Goal: Task Accomplishment & Management: Manage account settings

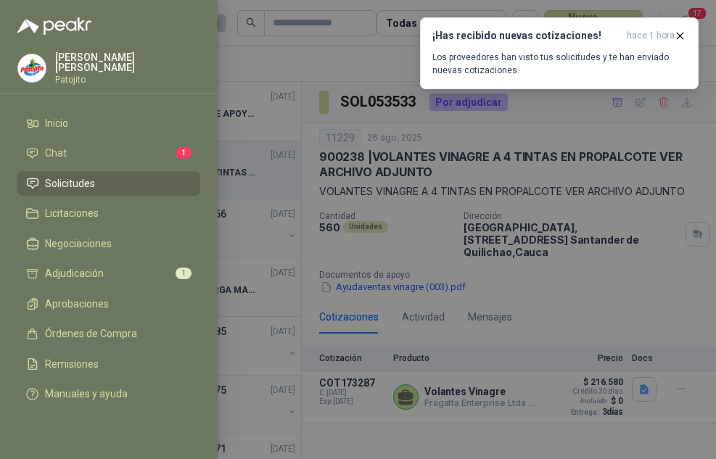
click at [381, 111] on div at bounding box center [358, 229] width 716 height 459
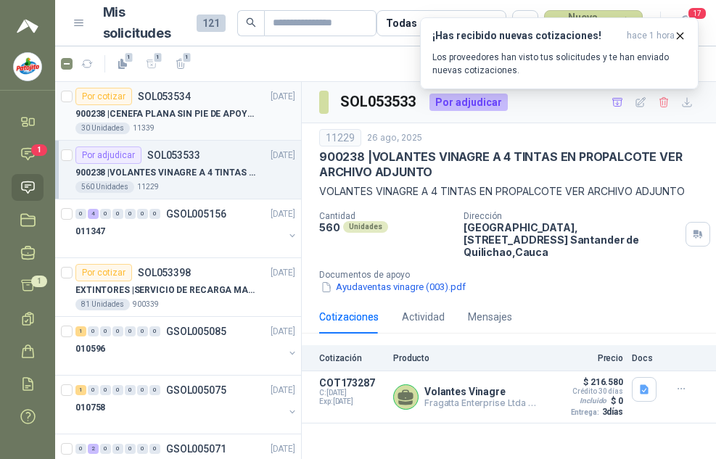
click at [191, 123] on div "30 Unidades 11339" at bounding box center [185, 129] width 220 height 12
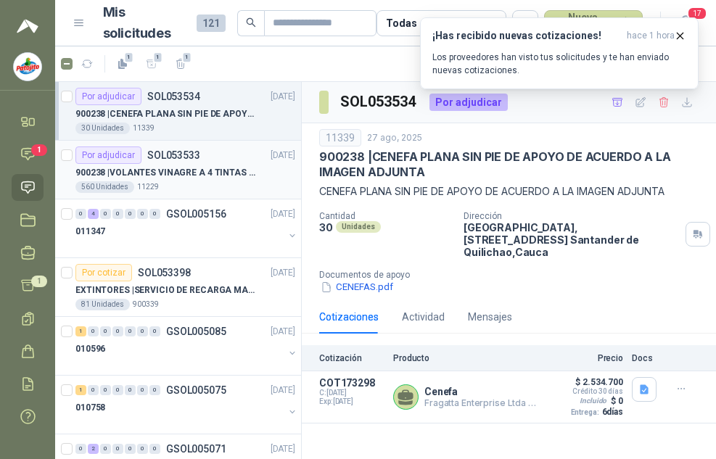
click at [221, 167] on p "900238 | VOLANTES VINAGRE A 4 TINTAS EN PROPALCOTE VER ARCHIVO ADJUNTO" at bounding box center [165, 173] width 181 height 14
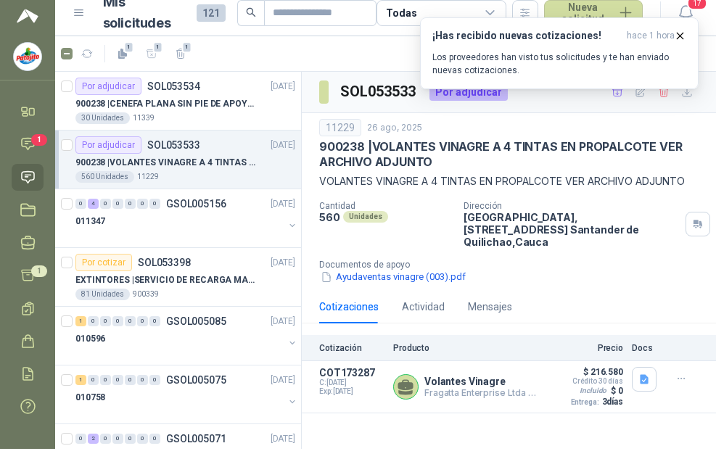
scroll to position [12, 0]
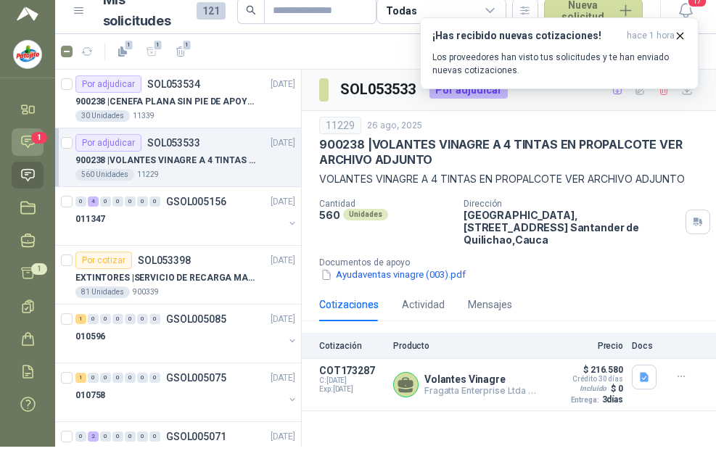
click at [25, 137] on icon at bounding box center [27, 141] width 15 height 15
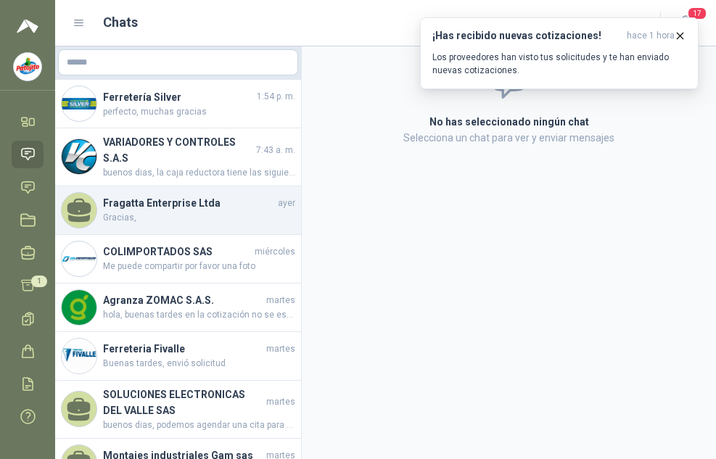
click at [209, 204] on h4 "Fragatta Enterprise Ltda" at bounding box center [189, 203] width 172 height 16
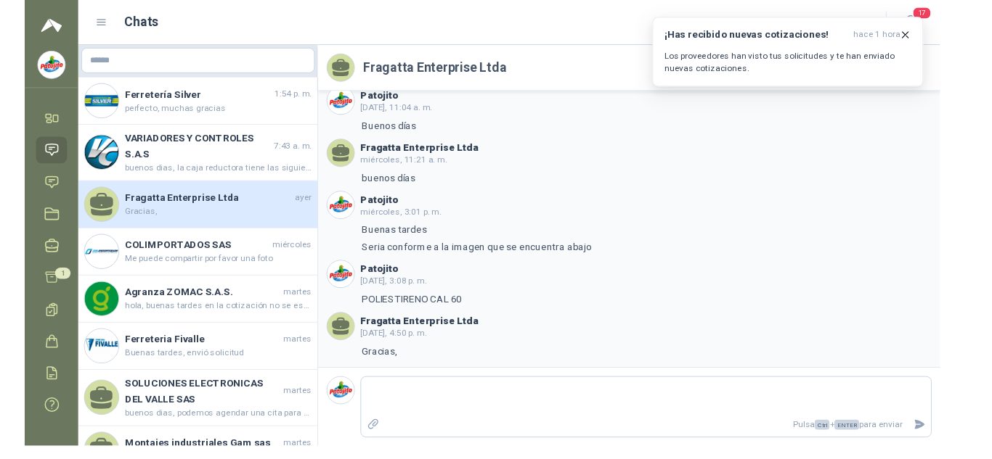
scroll to position [147, 0]
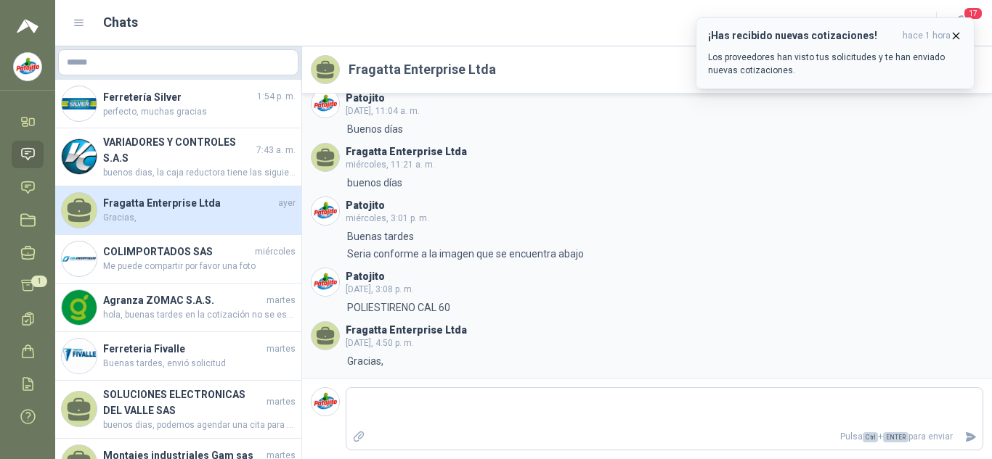
click at [716, 35] on icon "button" at bounding box center [955, 36] width 12 height 12
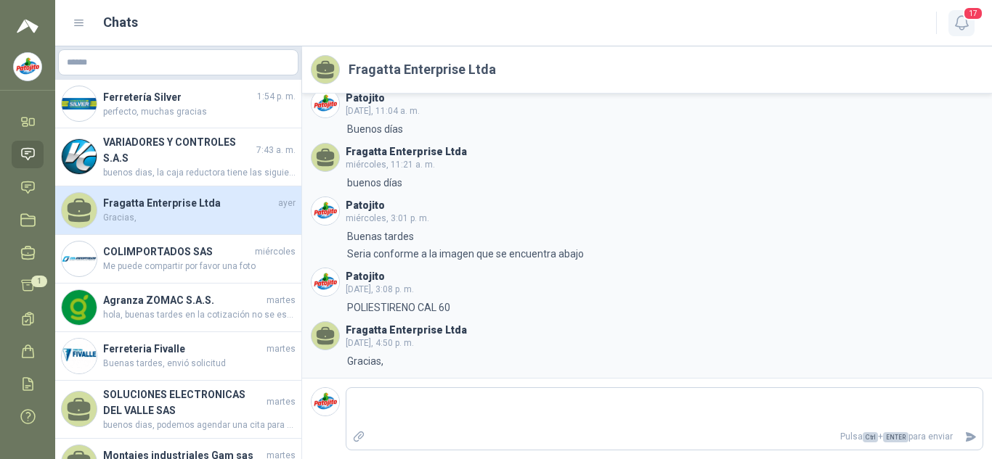
click at [716, 20] on icon "button" at bounding box center [961, 23] width 18 height 18
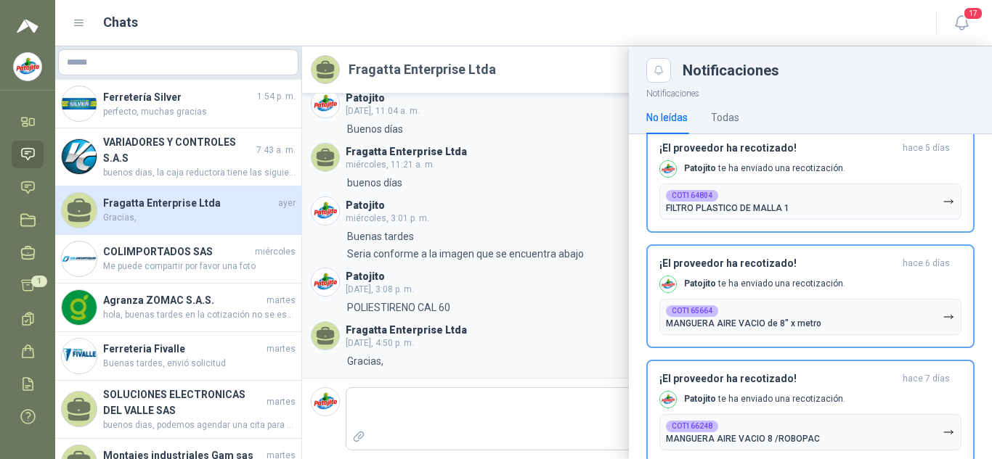
scroll to position [218, 0]
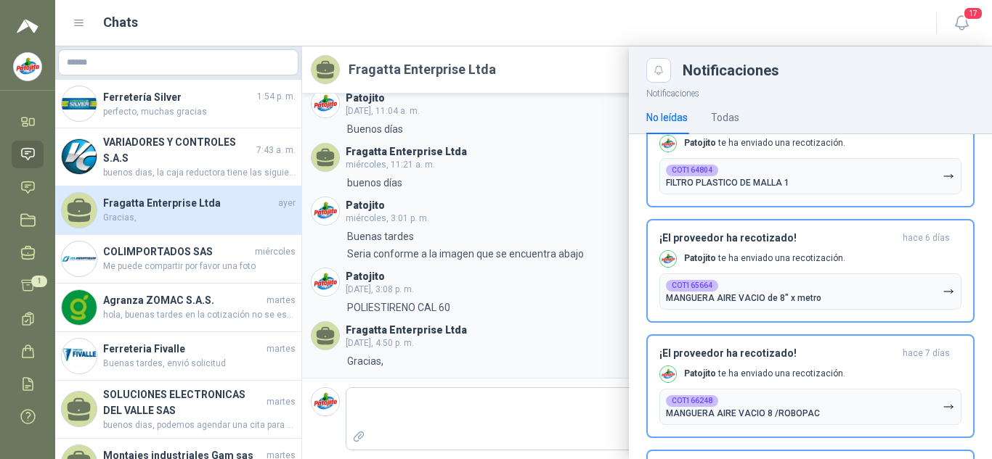
click at [535, 67] on div at bounding box center [523, 252] width 936 height 413
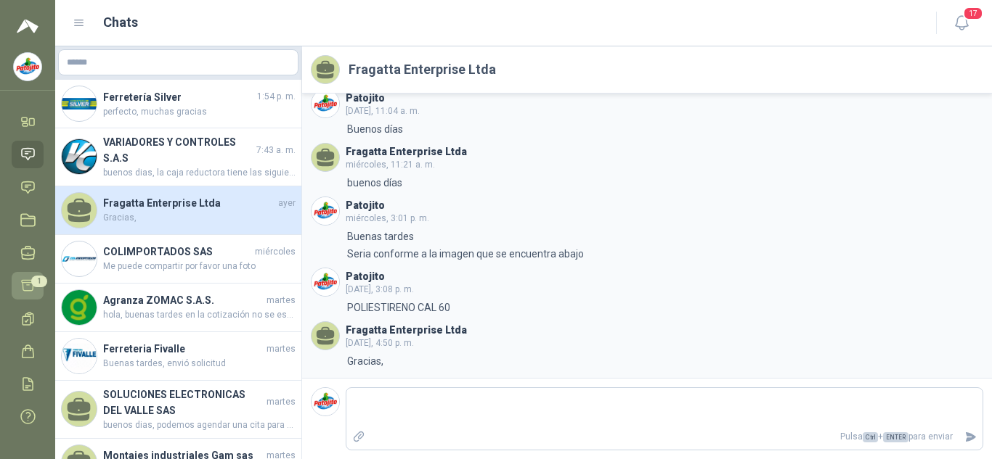
click at [34, 280] on span "1" at bounding box center [39, 282] width 16 height 12
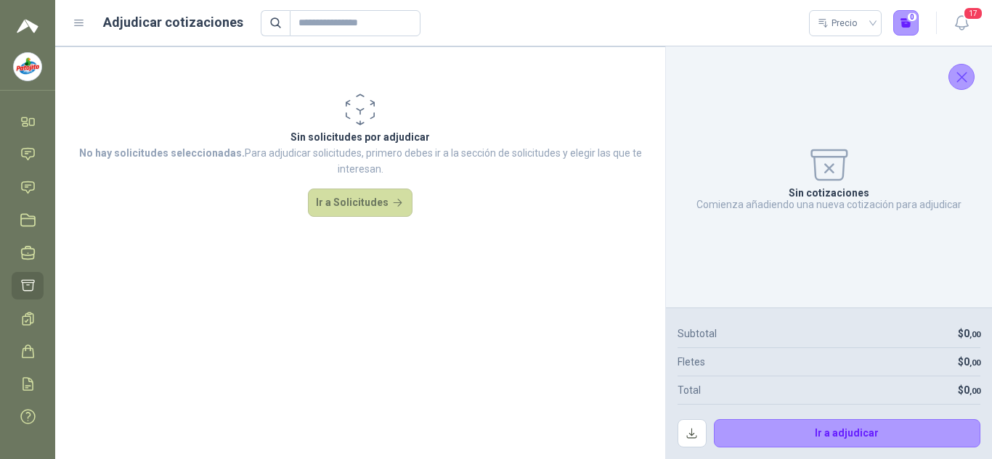
click at [716, 58] on div "Sin cotizaciones Comienza añadiendo una nueva cotización para adjudicar" at bounding box center [828, 177] width 303 height 238
click at [716, 68] on icon "Cerrar" at bounding box center [961, 77] width 18 height 18
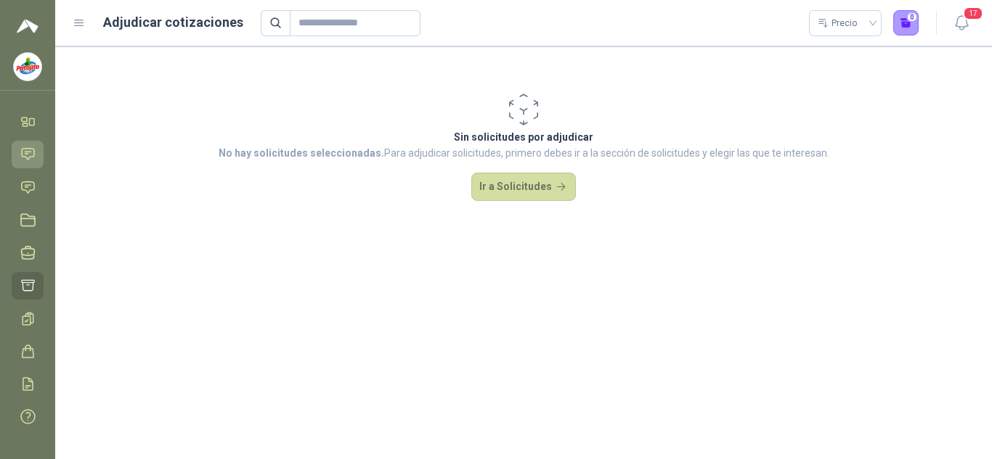
click at [26, 148] on icon at bounding box center [27, 154] width 15 height 15
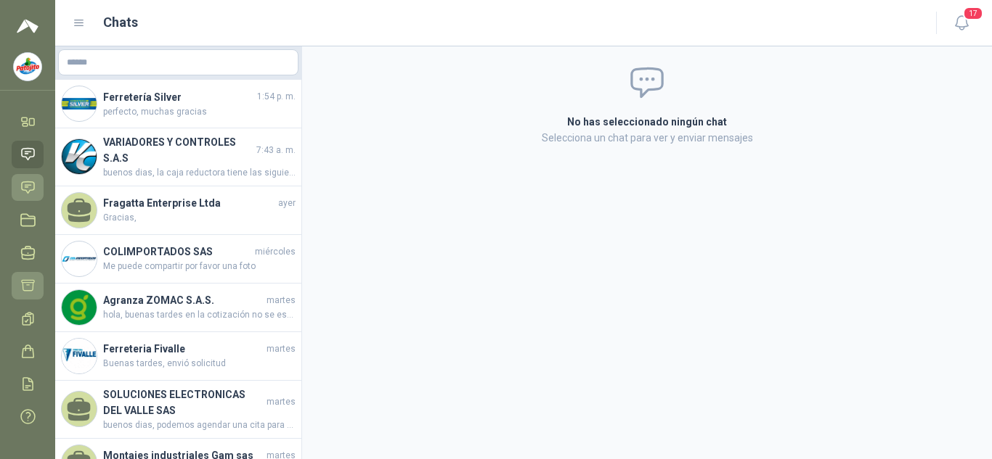
click at [33, 190] on icon at bounding box center [28, 187] width 12 height 12
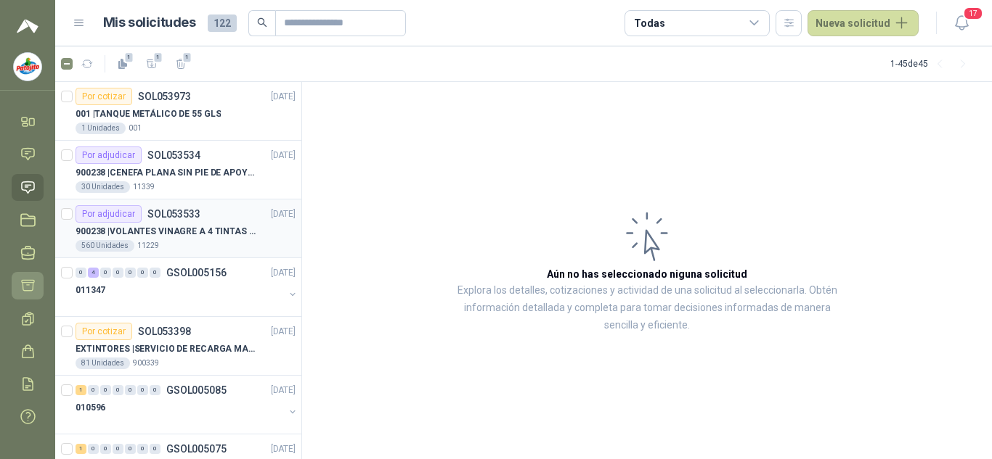
click at [199, 230] on p "900238 | VOLANTES VINAGRE A 4 TINTAS EN PROPALCOTE VER ARCHIVO ADJUNTO" at bounding box center [165, 232] width 181 height 14
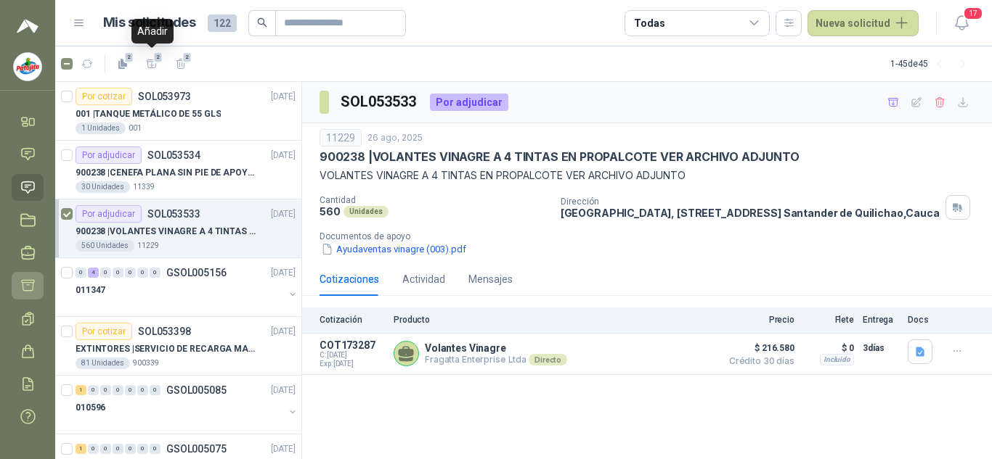
drag, startPoint x: 151, startPoint y: 68, endPoint x: 150, endPoint y: 76, distance: 8.0
click at [151, 68] on icon "button" at bounding box center [152, 64] width 10 height 8
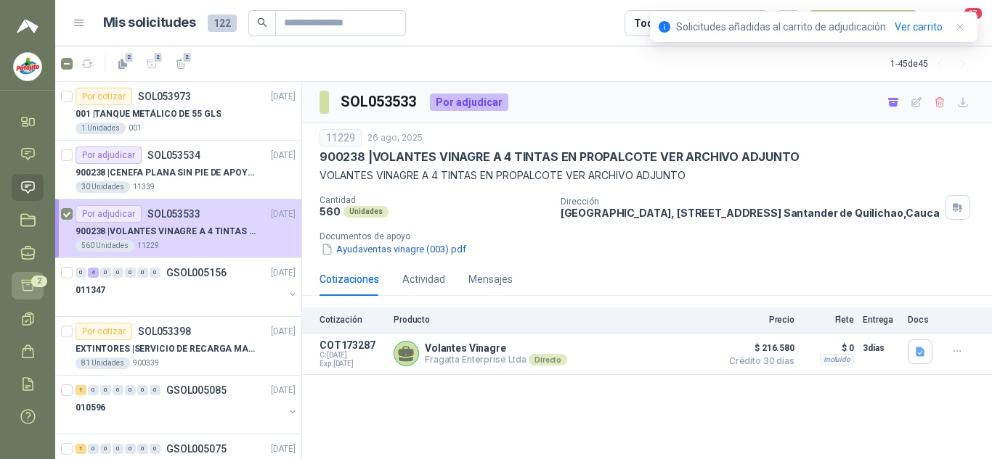
click at [30, 284] on icon at bounding box center [27, 285] width 15 height 15
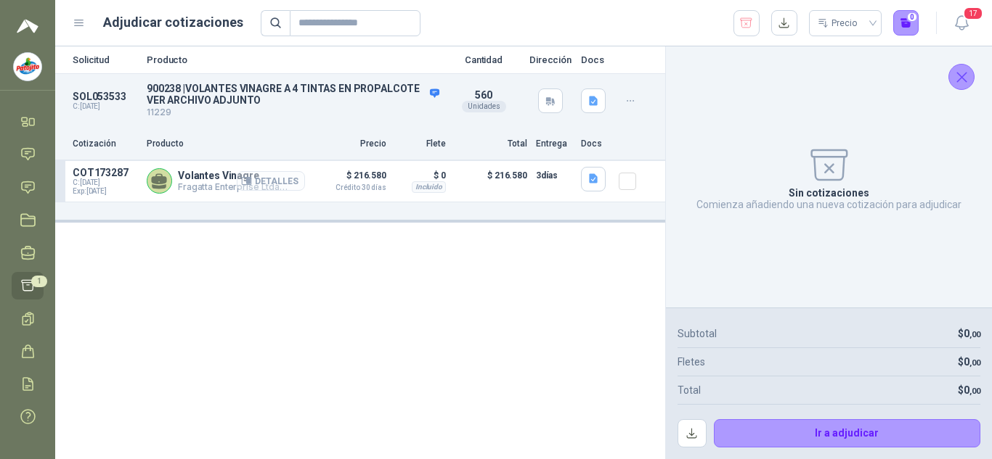
click at [305, 171] on button "Detalles" at bounding box center [271, 181] width 68 height 20
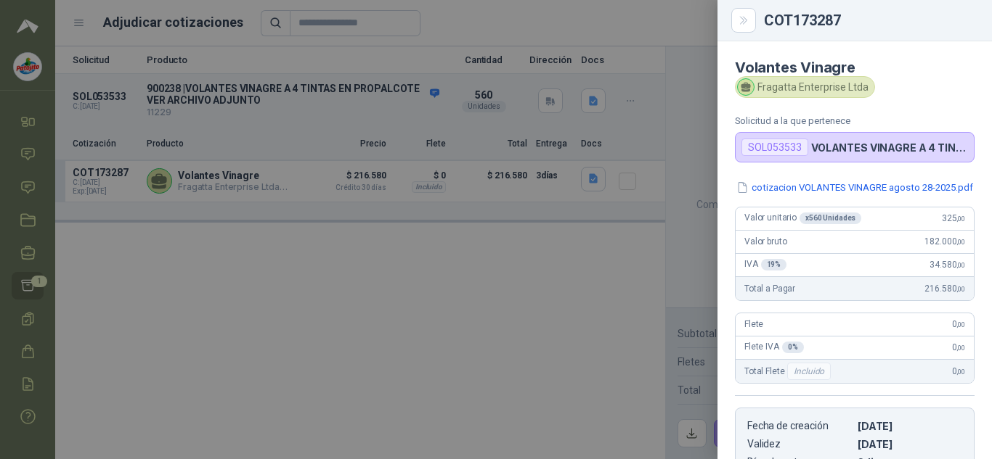
scroll to position [266, 0]
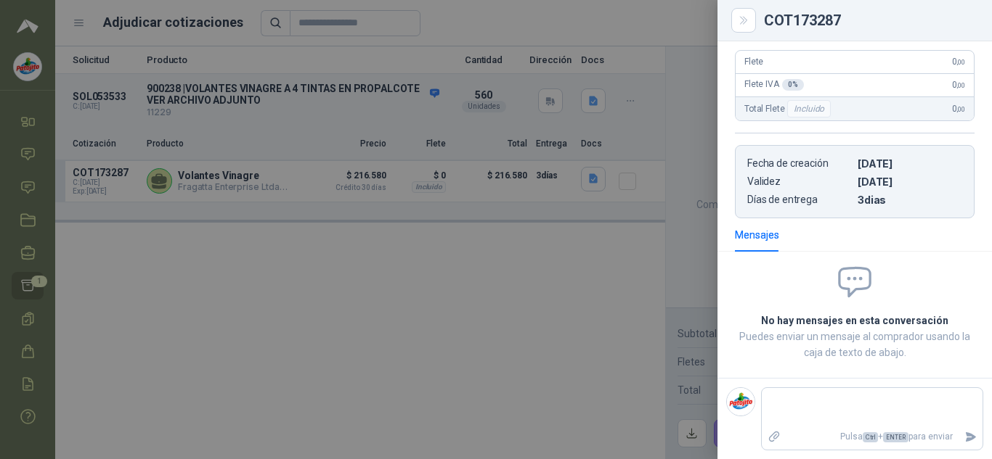
click at [471, 157] on div at bounding box center [496, 229] width 992 height 459
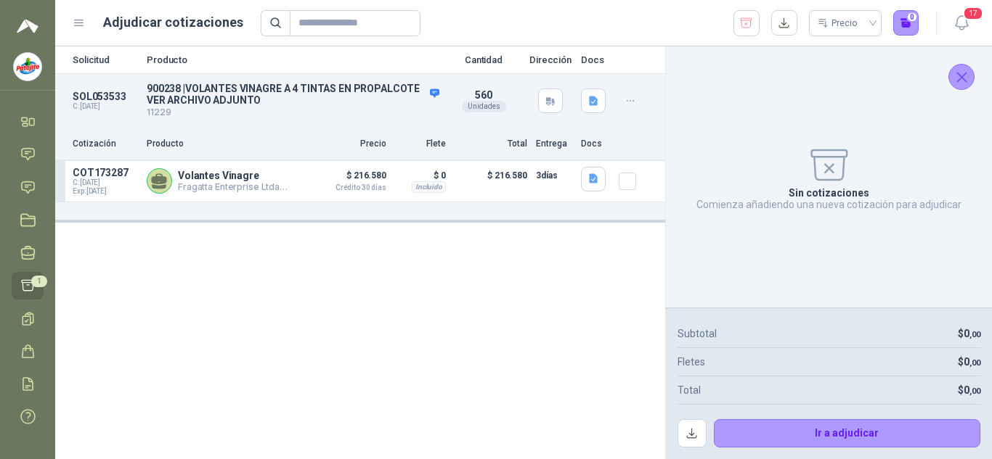
click at [716, 68] on icon "Cerrar" at bounding box center [961, 77] width 18 height 18
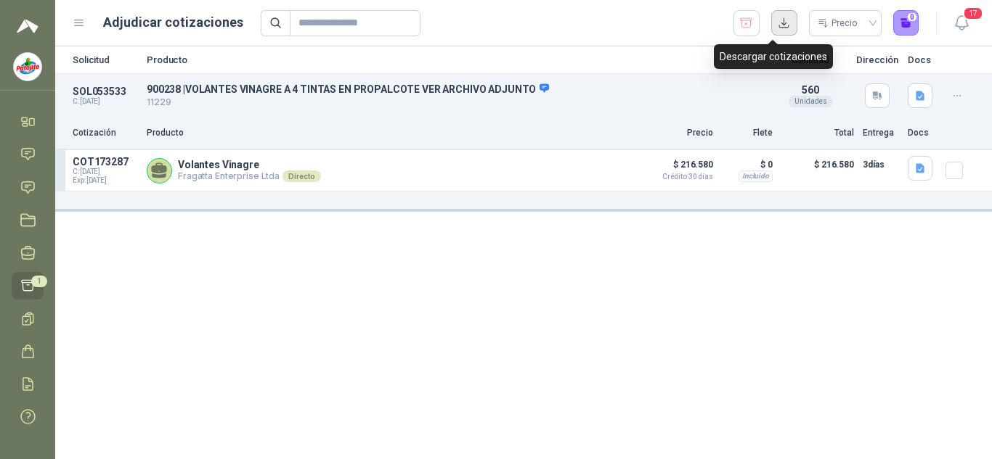
click at [716, 24] on button "button" at bounding box center [784, 23] width 26 height 26
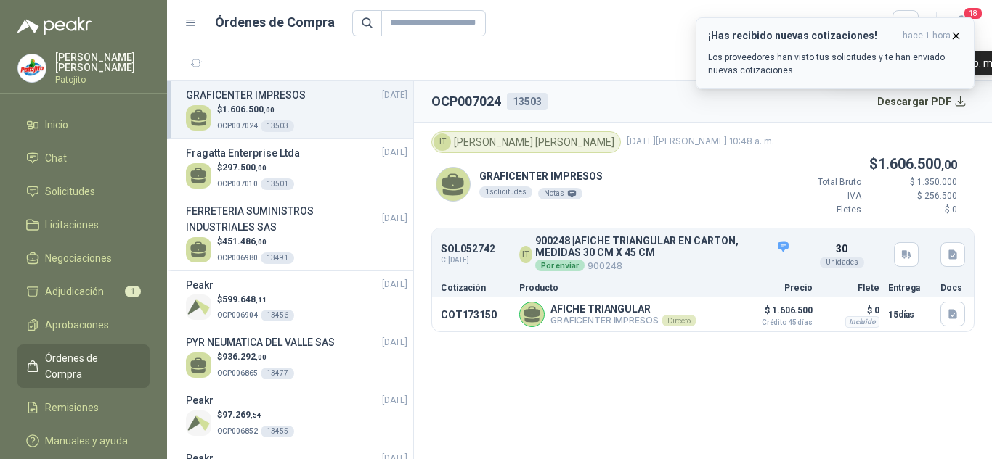
click at [948, 37] on span "hace 1 hora" at bounding box center [926, 36] width 48 height 12
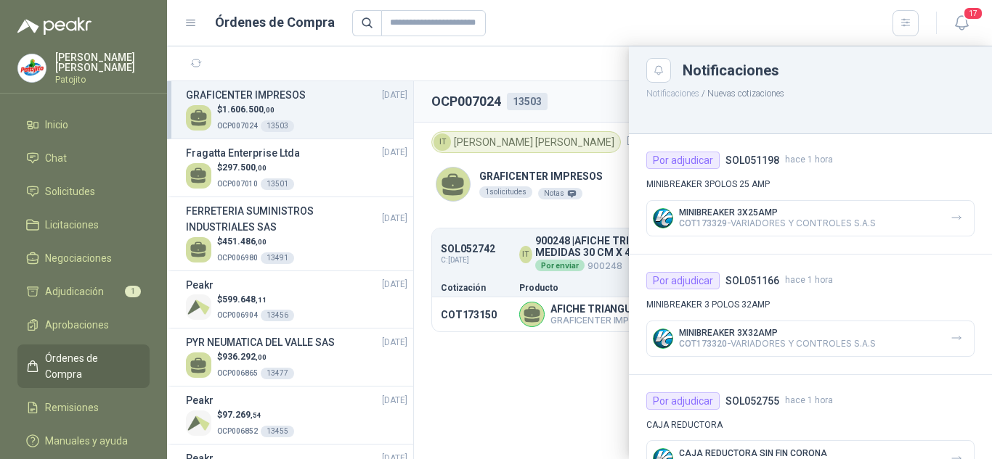
click at [560, 74] on div at bounding box center [579, 252] width 825 height 413
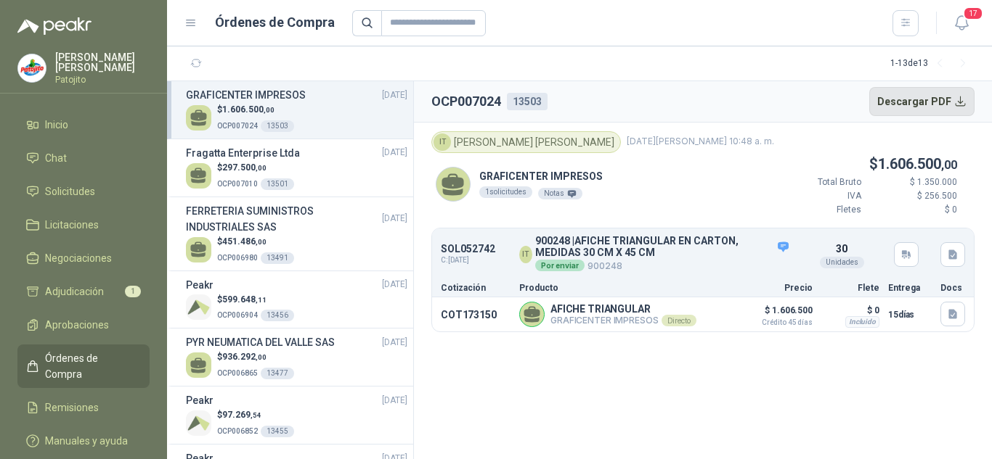
click at [962, 103] on button "Descargar PDF" at bounding box center [922, 101] width 106 height 29
drag, startPoint x: 415, startPoint y: 17, endPoint x: 383, endPoint y: 30, distance: 34.2
click at [415, 17] on input "text" at bounding box center [433, 23] width 105 height 26
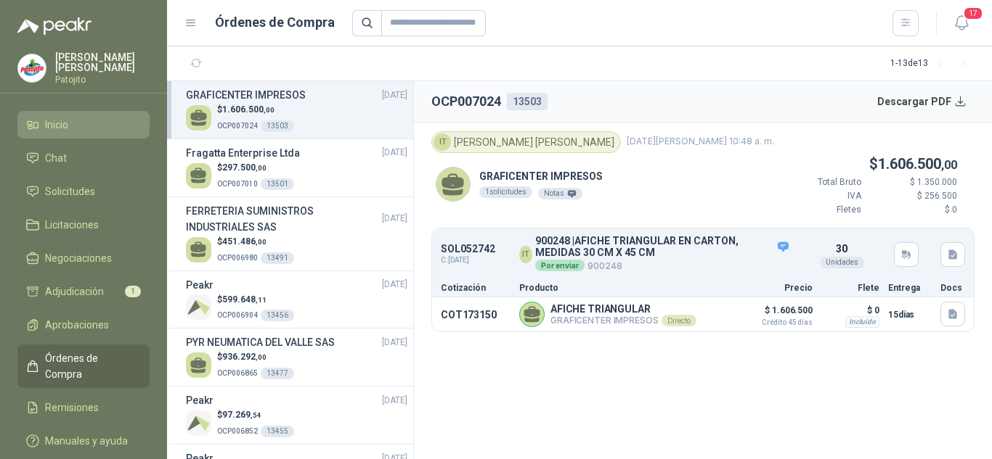
click at [70, 118] on li "Inicio" at bounding box center [83, 125] width 115 height 16
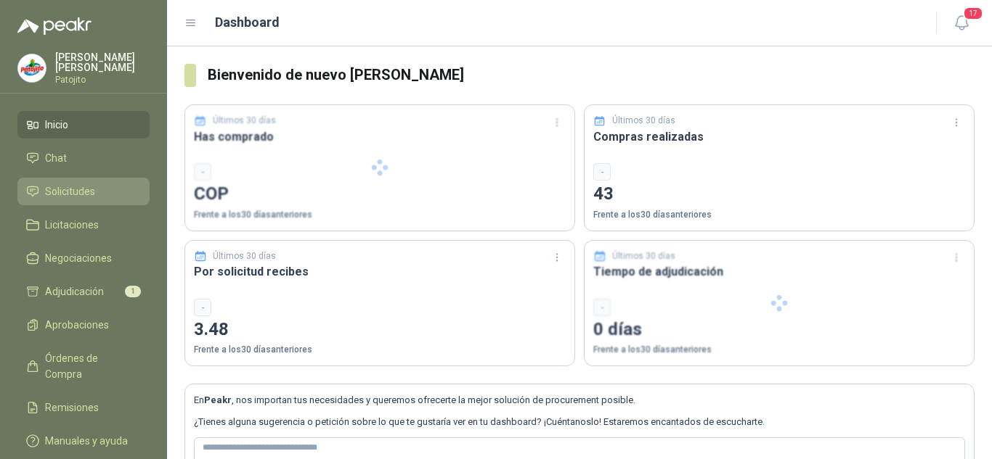
click at [52, 187] on span "Solicitudes" at bounding box center [70, 192] width 50 height 16
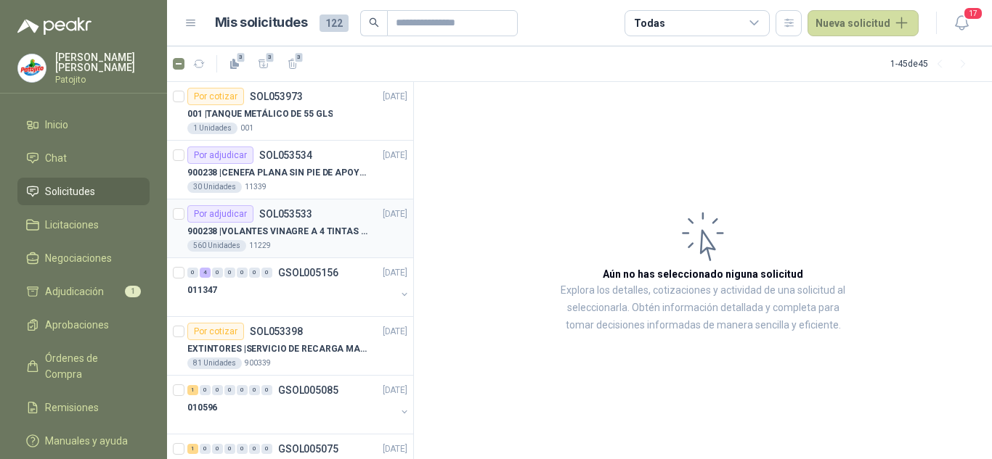
click at [279, 221] on div "Por adjudicar SOL053533" at bounding box center [249, 213] width 125 height 17
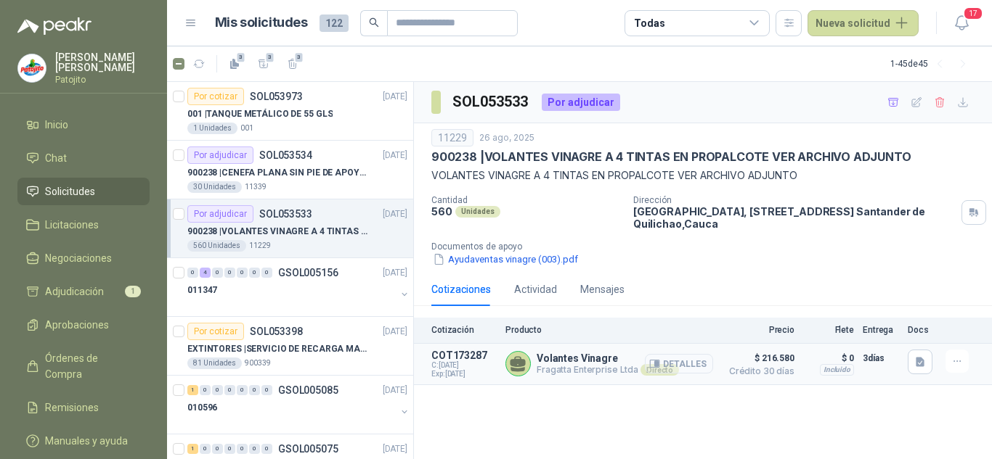
click at [656, 359] on icon "button" at bounding box center [654, 364] width 11 height 11
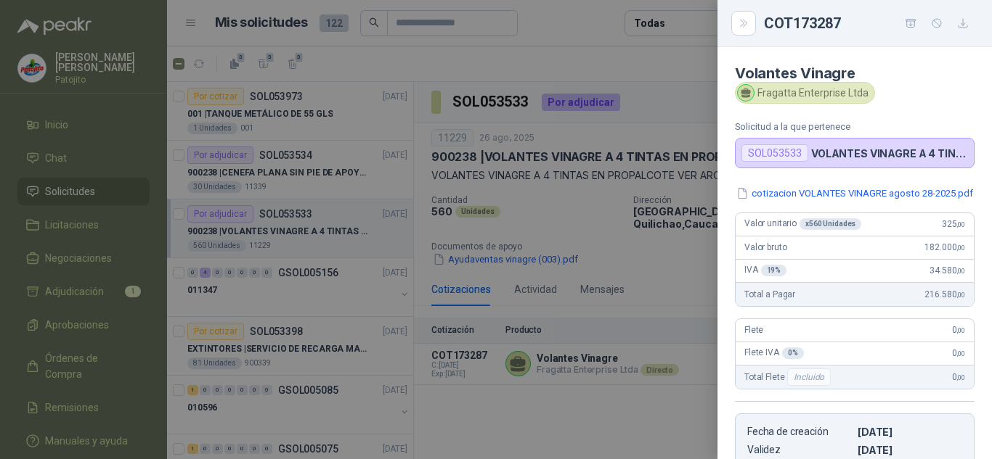
scroll to position [272, 0]
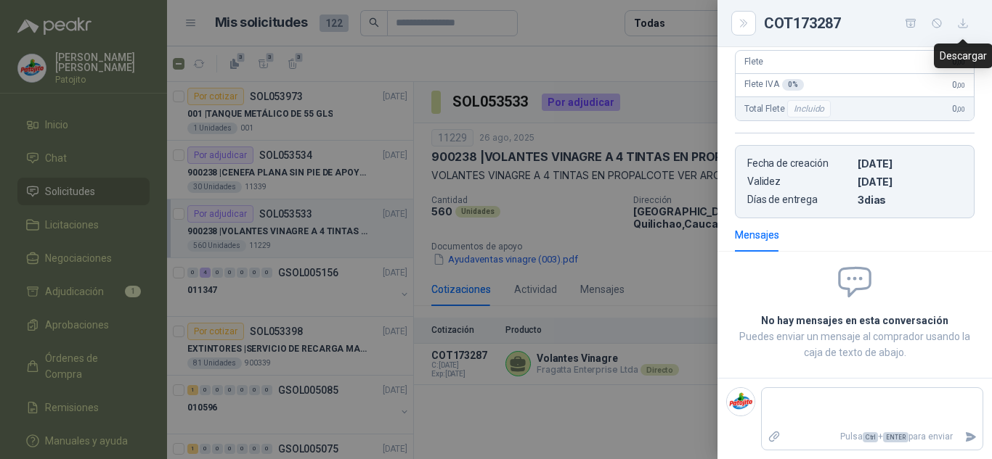
click at [965, 25] on icon "button" at bounding box center [963, 23] width 12 height 12
click at [624, 36] on div at bounding box center [496, 229] width 992 height 459
